Goal: Navigation & Orientation: Find specific page/section

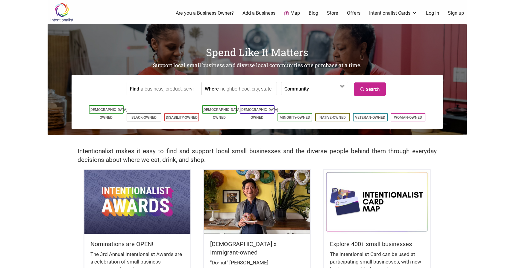
click at [163, 89] on input "Find" at bounding box center [168, 88] width 55 height 13
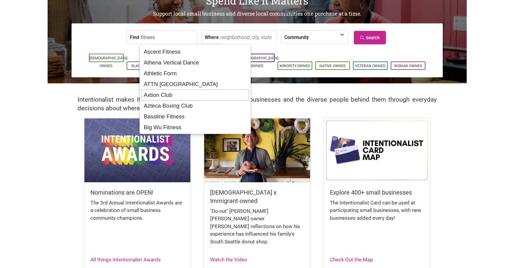
scroll to position [60, 0]
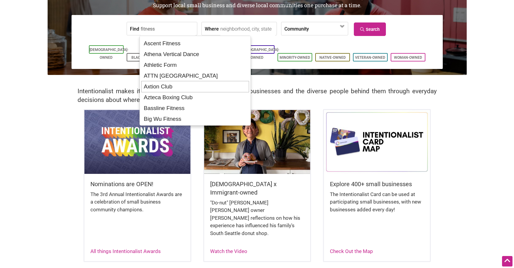
click at [178, 85] on div "Axtion Club" at bounding box center [195, 86] width 108 height 11
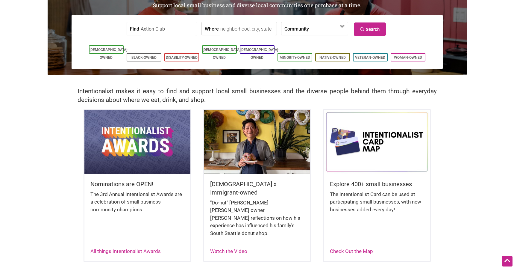
type input "Axtion Club"
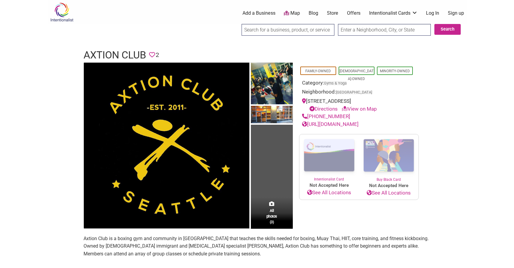
click at [292, 10] on link "Map" at bounding box center [292, 13] width 16 height 7
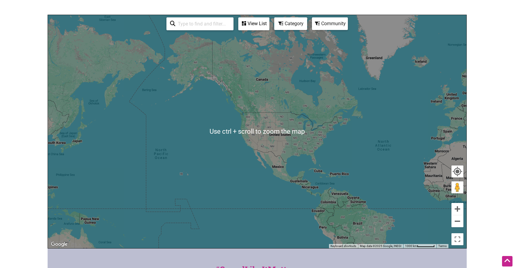
scroll to position [70, 0]
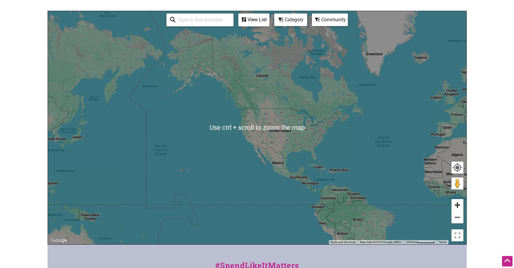
click at [457, 203] on button "Zoom in" at bounding box center [458, 205] width 12 height 12
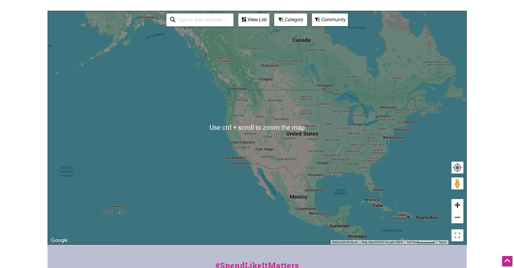
click at [457, 203] on button "Zoom in" at bounding box center [458, 205] width 12 height 12
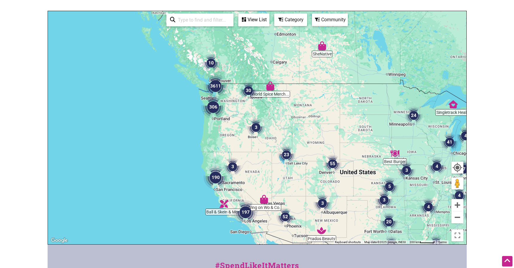
drag, startPoint x: 338, startPoint y: 175, endPoint x: 346, endPoint y: 208, distance: 33.7
click at [346, 208] on div "To navigate, press the arrow keys." at bounding box center [257, 127] width 419 height 233
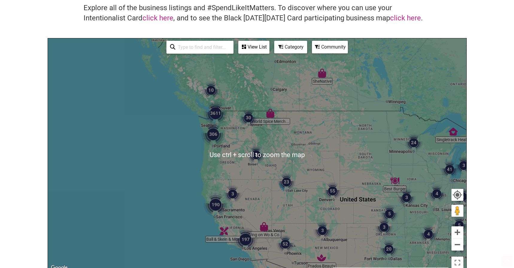
scroll to position [50, 0]
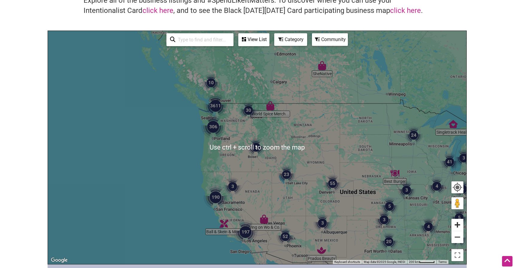
click at [458, 224] on button "Zoom in" at bounding box center [458, 225] width 12 height 12
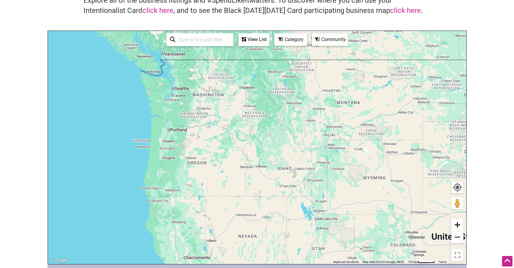
click at [458, 224] on button "Zoom in" at bounding box center [458, 225] width 12 height 12
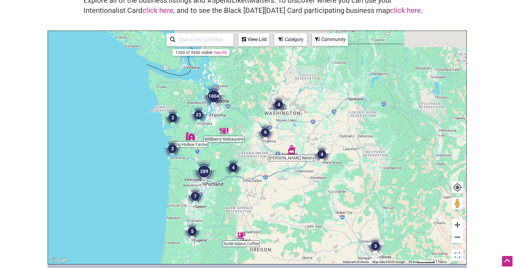
drag, startPoint x: 147, startPoint y: 100, endPoint x: 271, endPoint y: 172, distance: 143.6
click at [271, 172] on div "To navigate, press the arrow keys." at bounding box center [257, 147] width 419 height 233
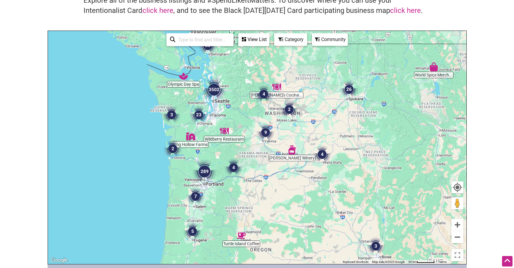
click at [200, 114] on img "23" at bounding box center [199, 115] width 18 height 18
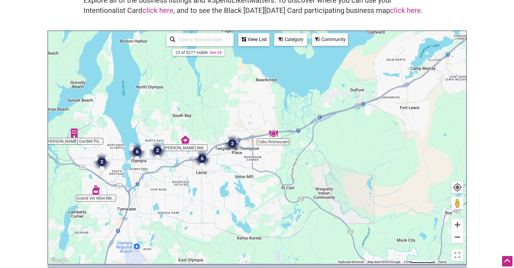
drag, startPoint x: 355, startPoint y: 125, endPoint x: 272, endPoint y: 193, distance: 106.9
click at [272, 193] on div "To navigate, press the arrow keys." at bounding box center [257, 147] width 419 height 233
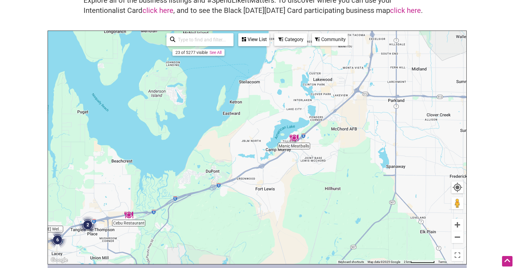
drag, startPoint x: 374, startPoint y: 113, endPoint x: 226, endPoint y: 191, distance: 167.4
click at [226, 191] on div "To navigate, press the arrow keys." at bounding box center [257, 147] width 419 height 233
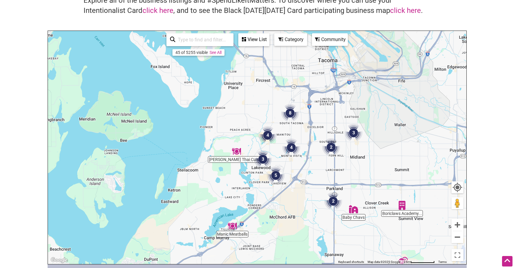
drag, startPoint x: 351, startPoint y: 113, endPoint x: 290, endPoint y: 202, distance: 107.8
click at [290, 202] on div "To navigate, press the arrow keys." at bounding box center [257, 147] width 419 height 233
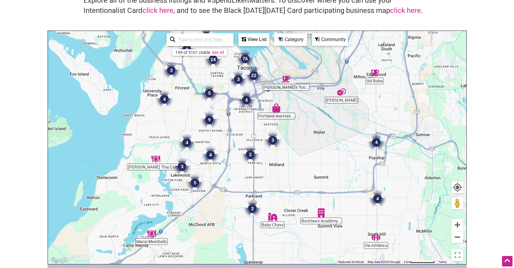
drag, startPoint x: 400, startPoint y: 139, endPoint x: 318, endPoint y: 146, distance: 82.6
click at [318, 146] on div "To navigate, press the arrow keys." at bounding box center [257, 147] width 419 height 233
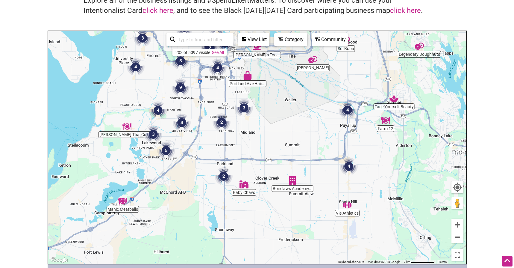
drag, startPoint x: 346, startPoint y: 188, endPoint x: 311, endPoint y: 150, distance: 51.5
click at [316, 154] on div "To navigate, press the arrow keys." at bounding box center [257, 147] width 419 height 233
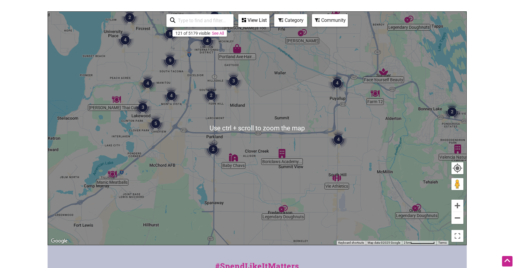
scroll to position [70, 0]
click at [455, 216] on button "Zoom out" at bounding box center [458, 217] width 12 height 12
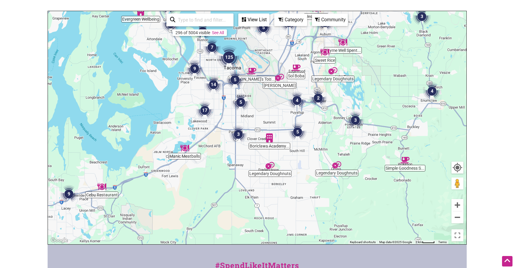
click at [299, 131] on img "5" at bounding box center [298, 132] width 18 height 18
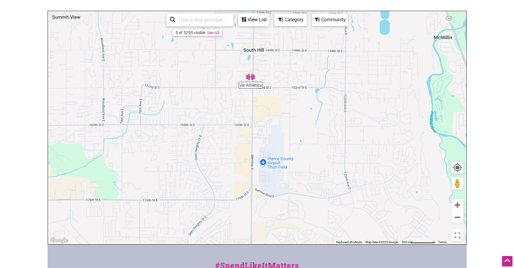
drag, startPoint x: 302, startPoint y: 205, endPoint x: 299, endPoint y: 82, distance: 123.4
click at [299, 82] on div "To navigate, press the arrow keys." at bounding box center [257, 127] width 419 height 233
click at [456, 218] on button "Zoom out" at bounding box center [458, 217] width 12 height 12
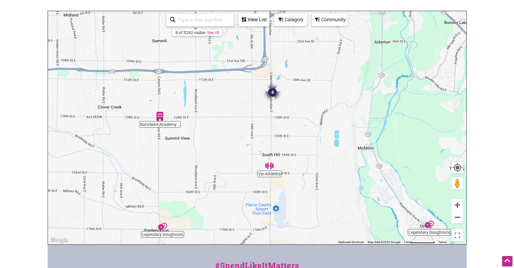
drag, startPoint x: 308, startPoint y: 143, endPoint x: 311, endPoint y: 180, distance: 36.9
click at [323, 210] on div "To navigate, press the arrow keys." at bounding box center [257, 127] width 419 height 233
click at [65, 132] on div "To navigate, press the arrow keys." at bounding box center [257, 127] width 419 height 233
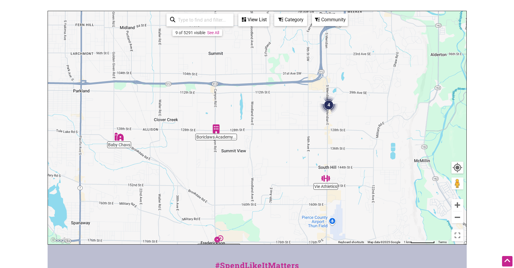
drag, startPoint x: 155, startPoint y: 161, endPoint x: 213, endPoint y: 173, distance: 59.9
click at [213, 173] on div "To navigate, press the arrow keys." at bounding box center [257, 127] width 419 height 233
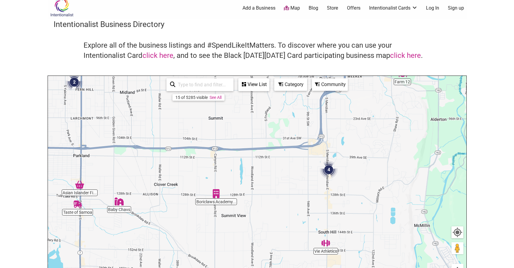
scroll to position [0, 0]
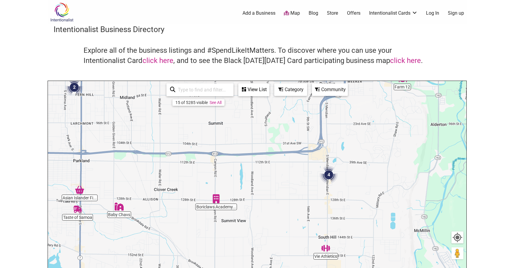
click at [264, 12] on link "Add a Business" at bounding box center [259, 13] width 33 height 7
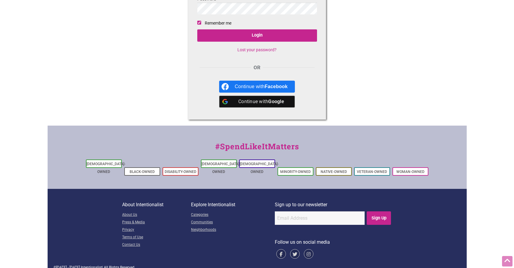
scroll to position [82, 0]
click at [132, 211] on link "About Us" at bounding box center [156, 214] width 69 height 7
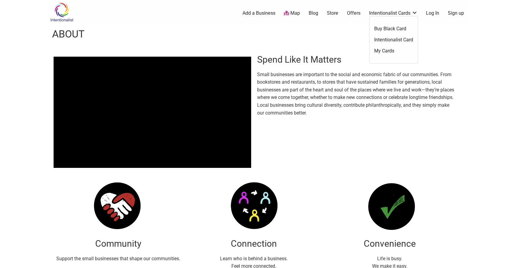
click at [352, 10] on link "Offers" at bounding box center [353, 13] width 13 height 7
click at [355, 14] on link "Offers" at bounding box center [353, 13] width 13 height 7
